Goal: Book appointment/travel/reservation

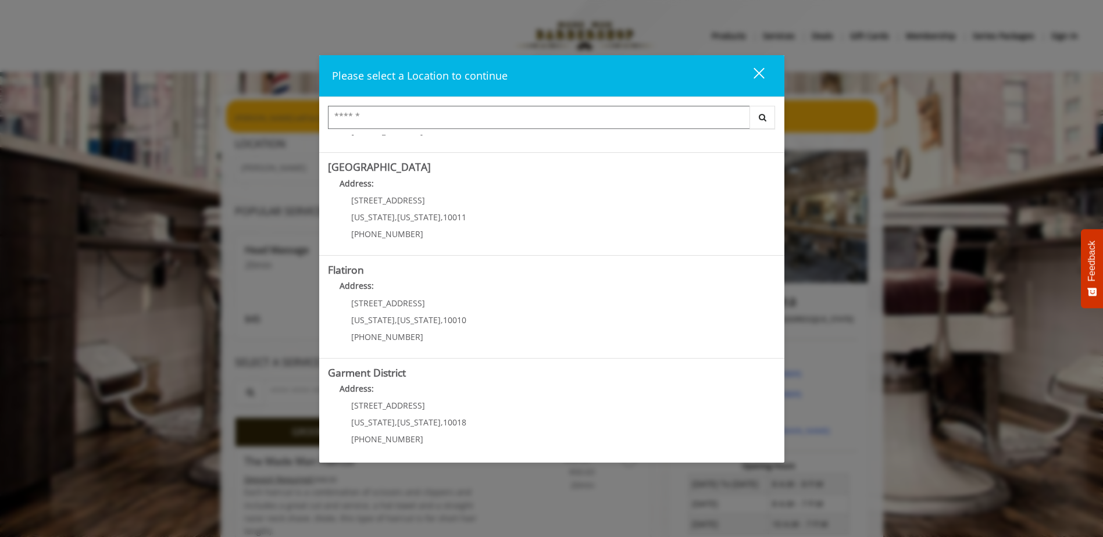
scroll to position [191, 0]
click at [437, 387] on District "Address:" at bounding box center [552, 388] width 448 height 19
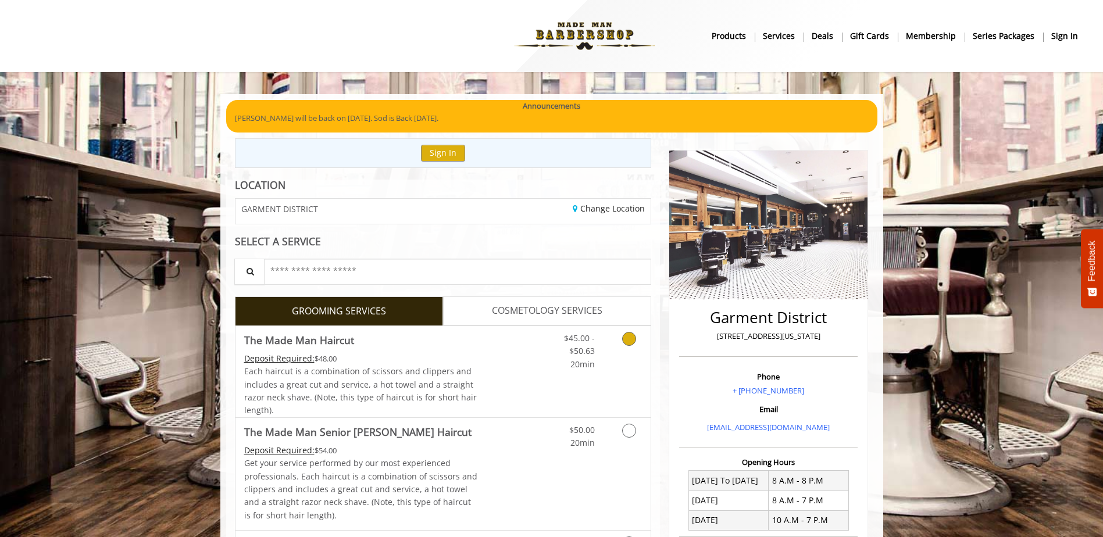
click at [358, 368] on span "Each haircut is a combination of scissors and clippers and includes a great cut…" at bounding box center [360, 391] width 233 height 50
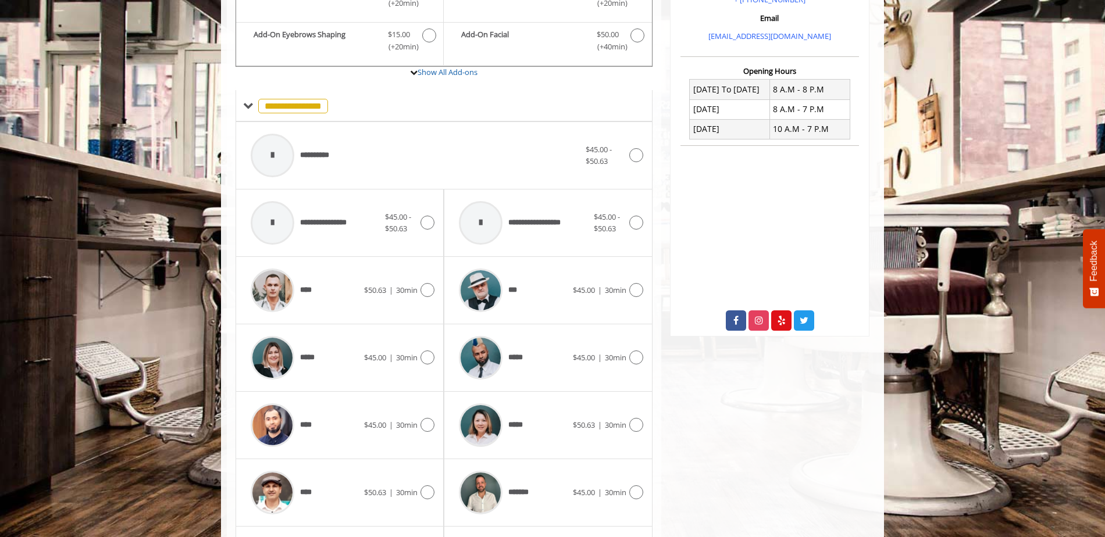
scroll to position [409, 0]
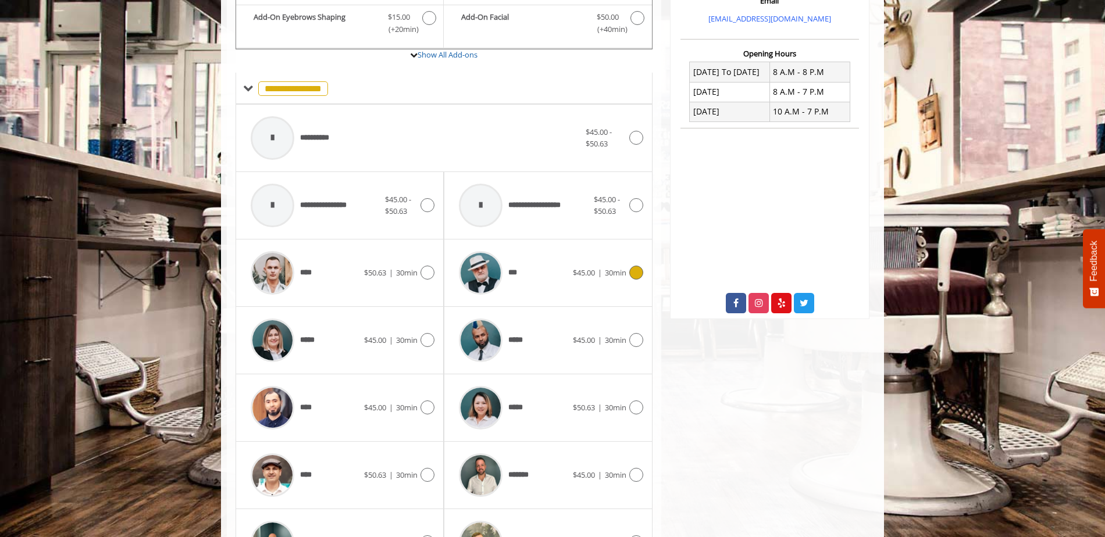
click at [609, 280] on div "*** $45.00 | 30min" at bounding box center [548, 272] width 190 height 55
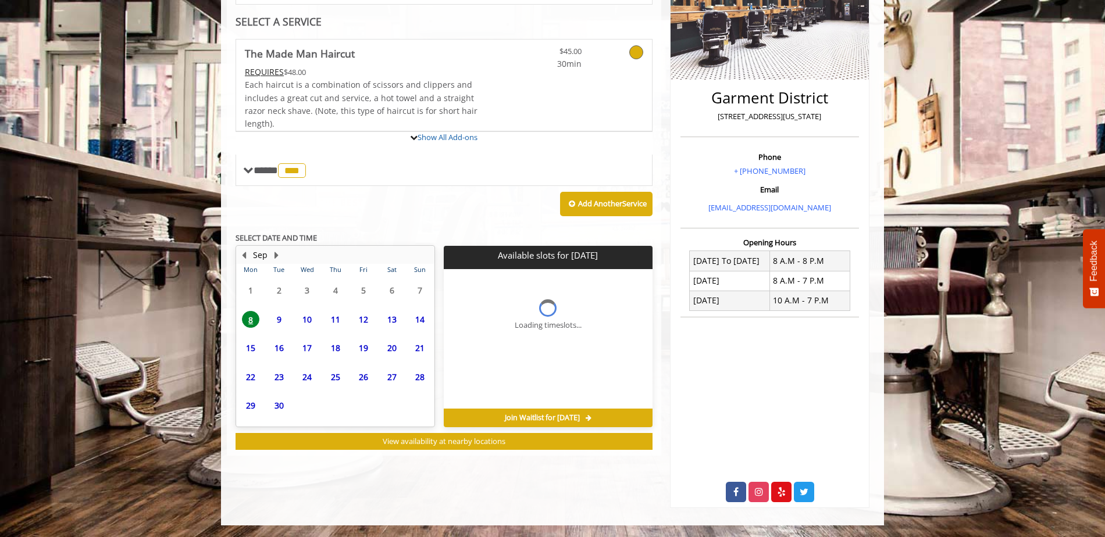
scroll to position [274, 0]
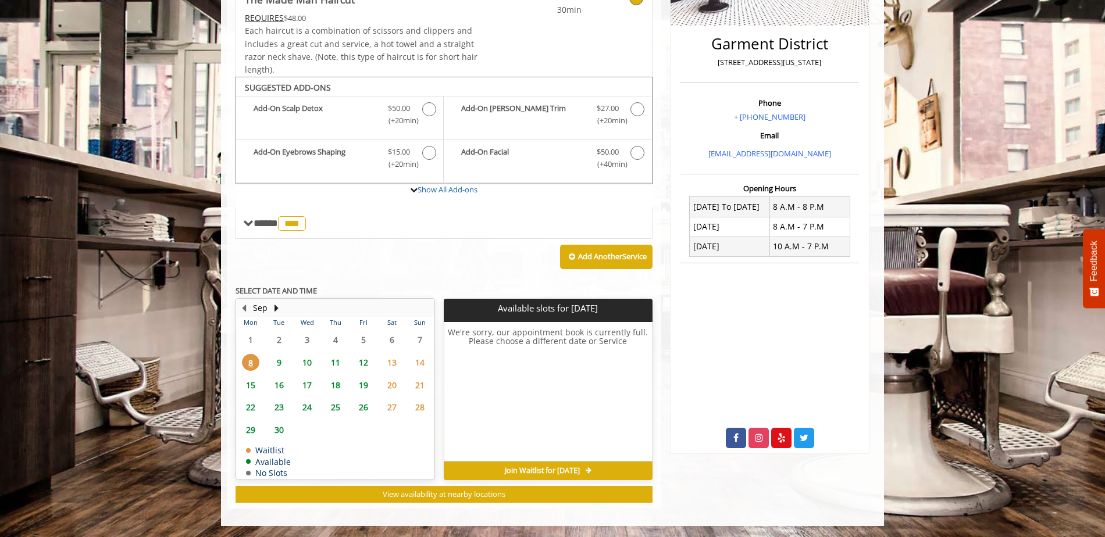
click at [305, 362] on span "10" at bounding box center [306, 362] width 17 height 17
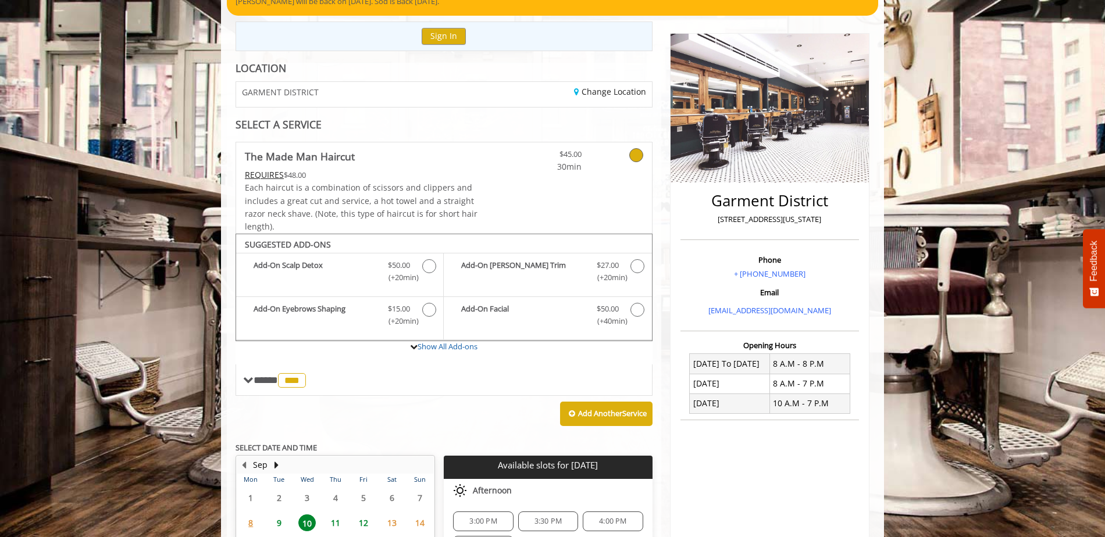
scroll to position [175, 0]
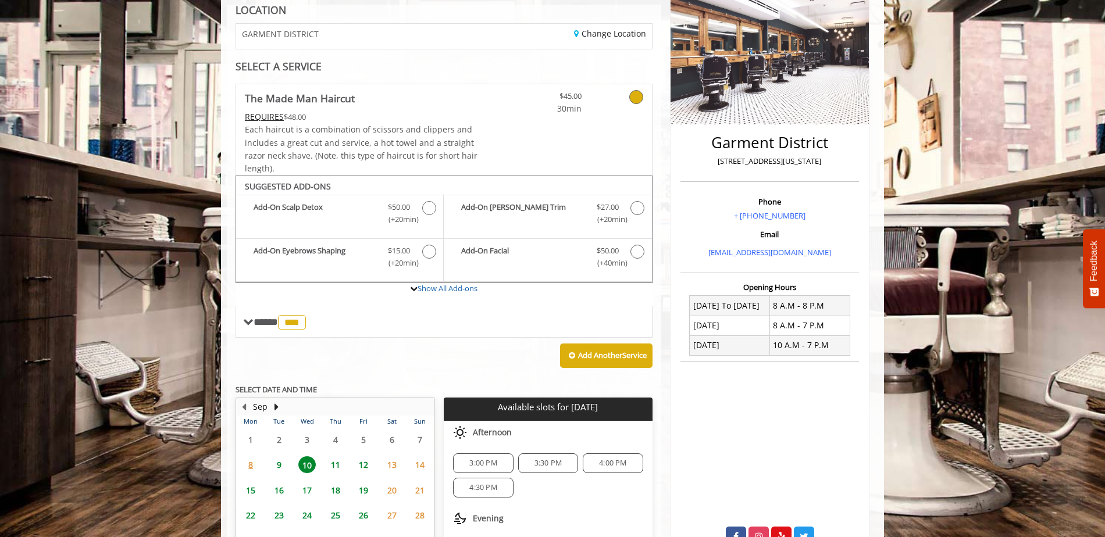
click at [477, 466] on span "3:00 PM" at bounding box center [482, 463] width 27 height 9
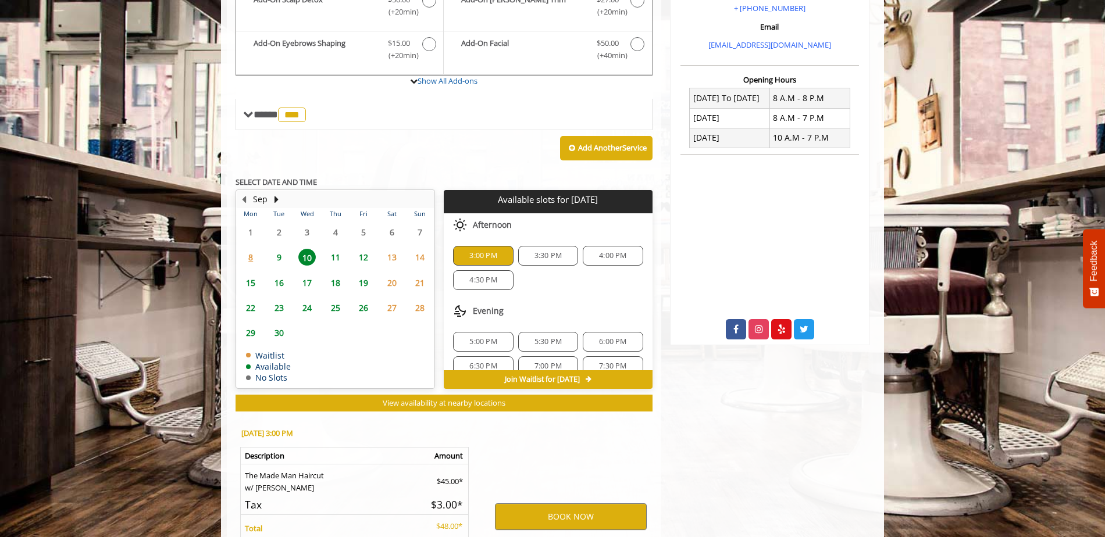
scroll to position [501, 0]
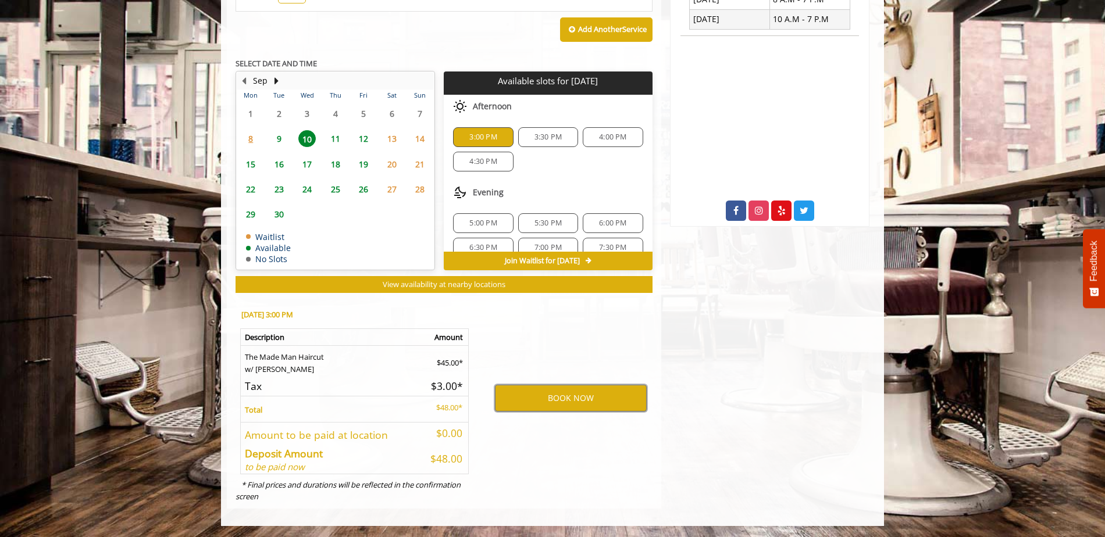
click at [556, 389] on button "BOOK NOW" at bounding box center [571, 398] width 152 height 27
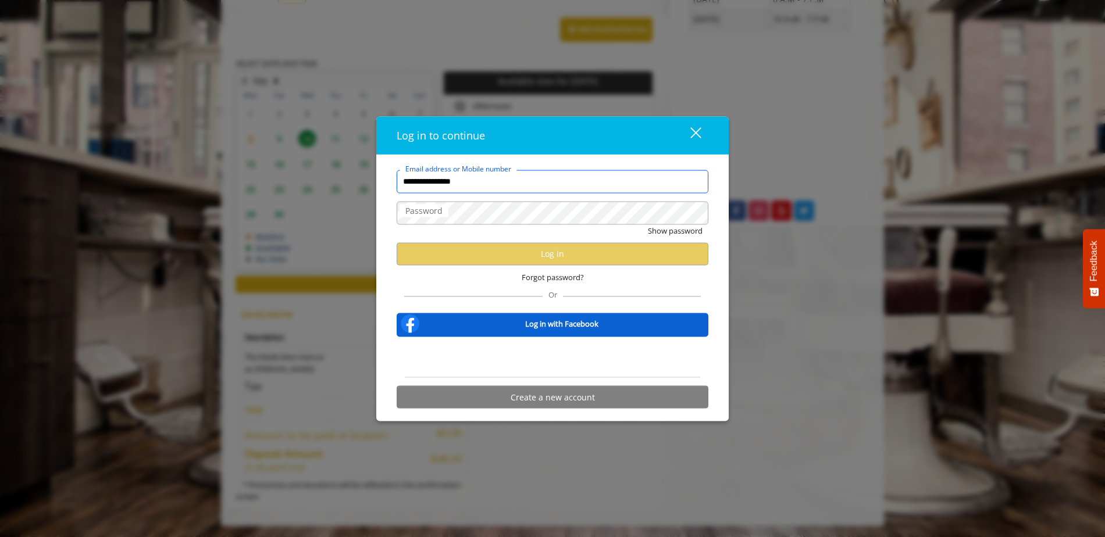
type input "**********"
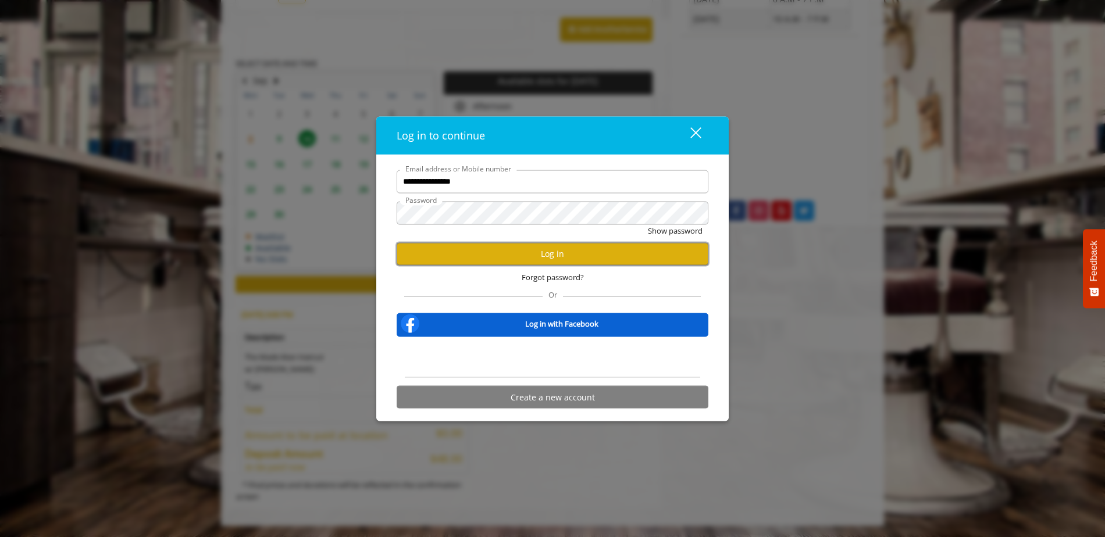
click at [543, 259] on button "Log in" at bounding box center [553, 254] width 312 height 23
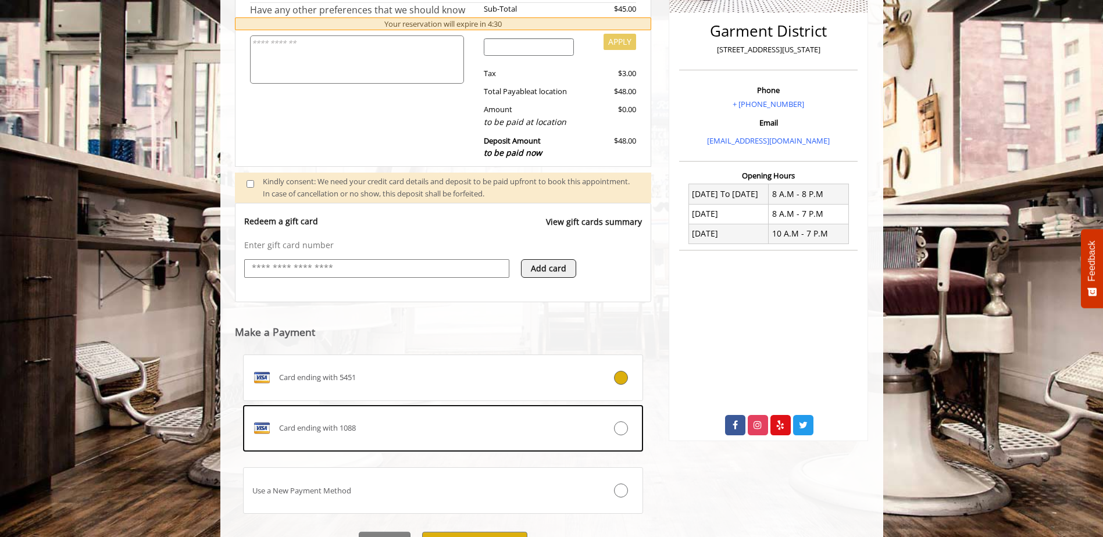
scroll to position [345, 0]
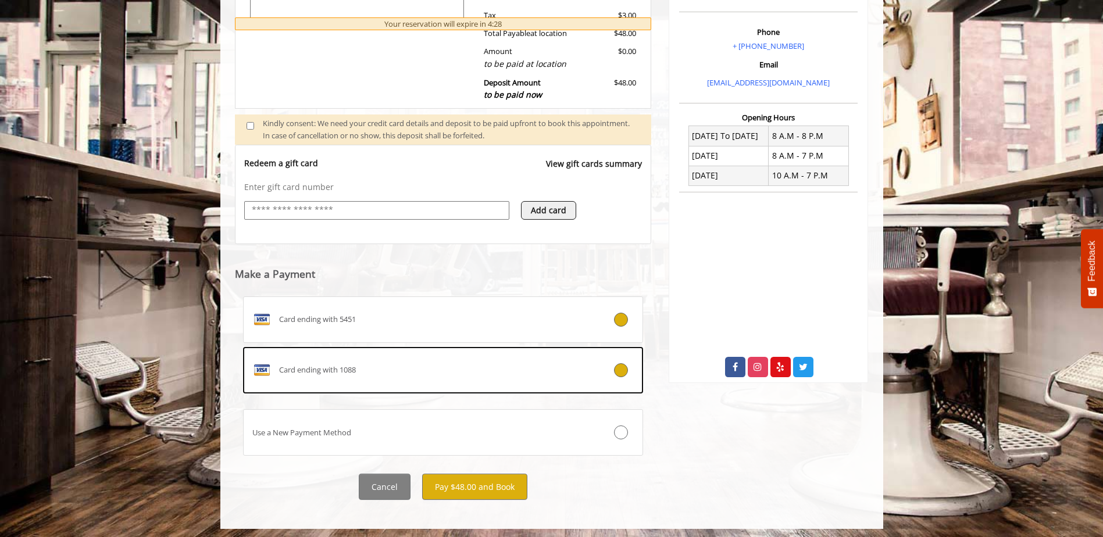
click at [620, 368] on icon at bounding box center [621, 370] width 14 height 14
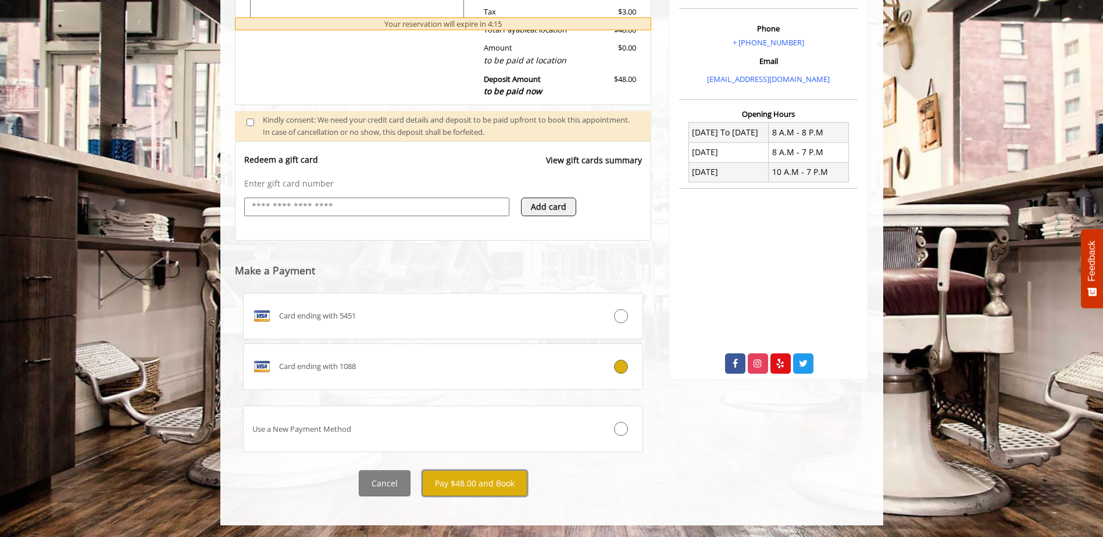
click at [480, 488] on button "Pay $48.00 and Book" at bounding box center [474, 484] width 105 height 26
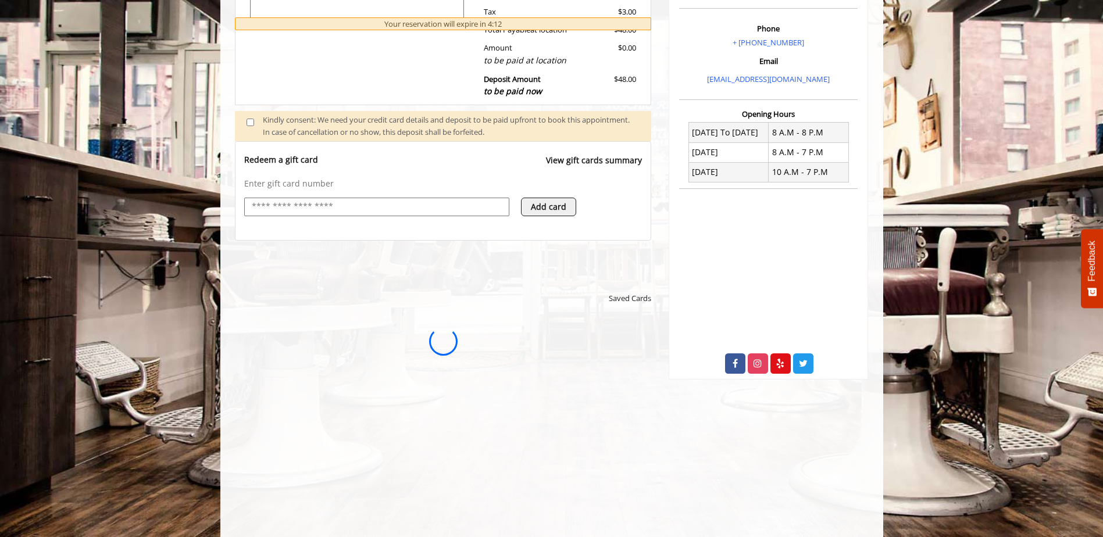
scroll to position [0, 0]
